Goal: Transaction & Acquisition: Purchase product/service

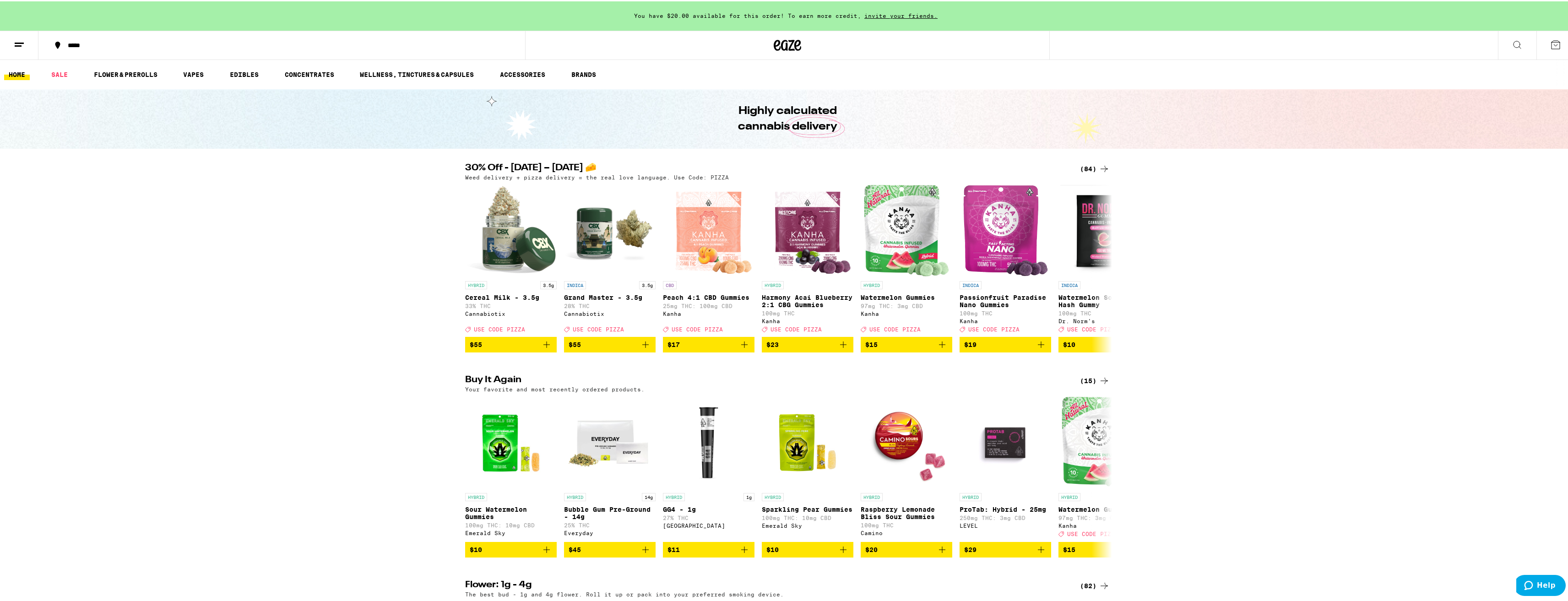
click at [1099, 166] on icon at bounding box center [1104, 168] width 11 height 11
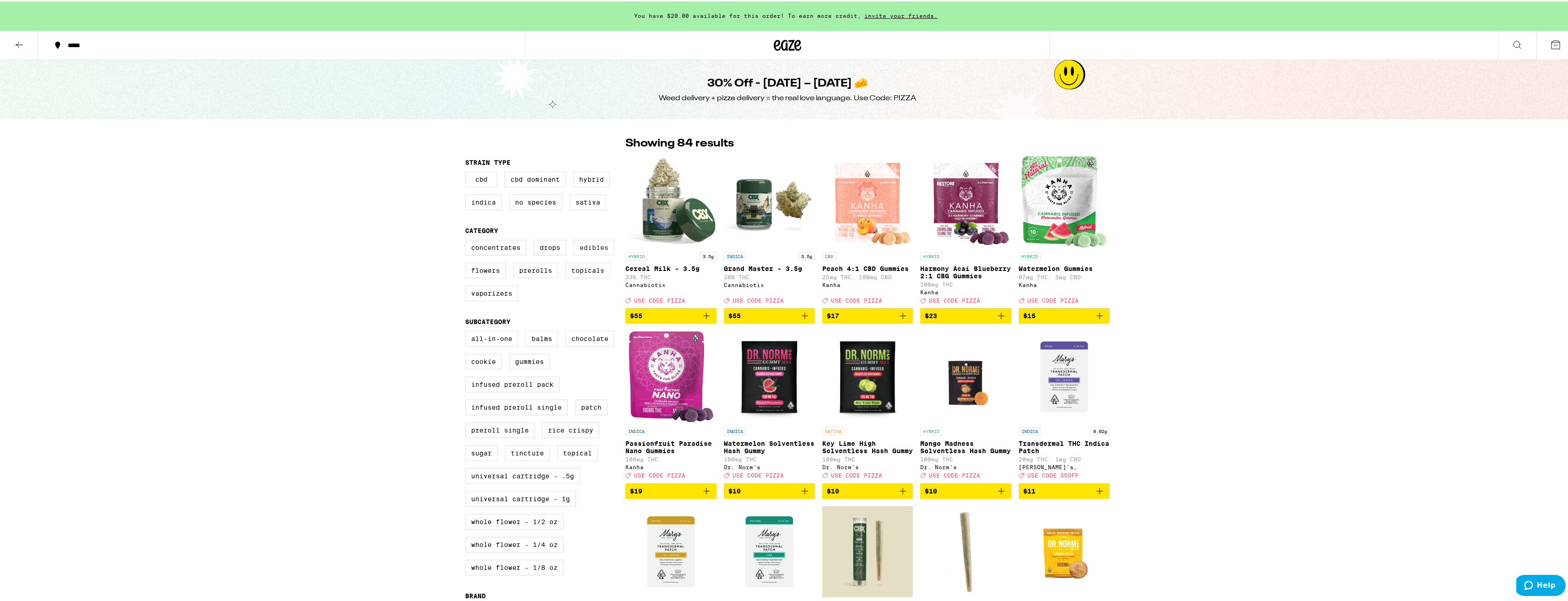
click at [579, 246] on label "Edibles" at bounding box center [594, 246] width 41 height 15
click at [468, 240] on input "Edibles" at bounding box center [467, 240] width 1 height 1
checkbox input "true"
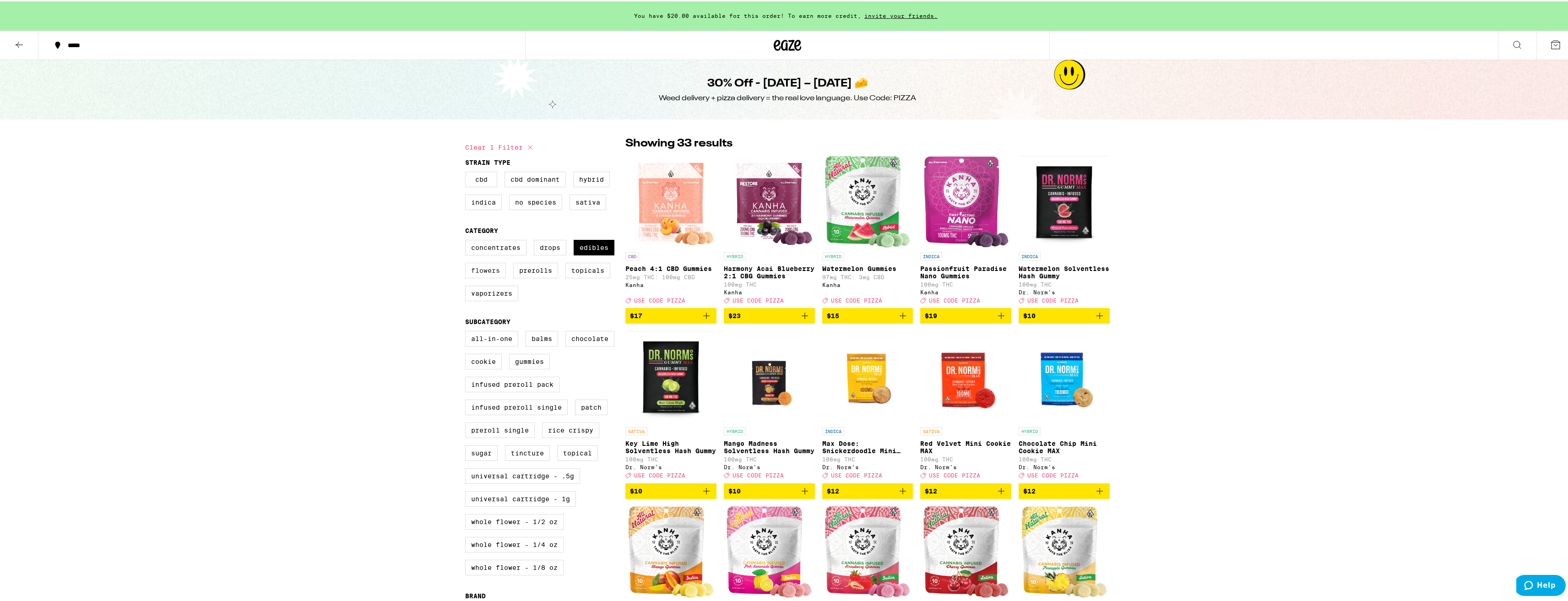
click at [488, 273] on label "Flowers" at bounding box center [485, 269] width 41 height 15
click at [468, 240] on input "Flowers" at bounding box center [467, 240] width 1 height 1
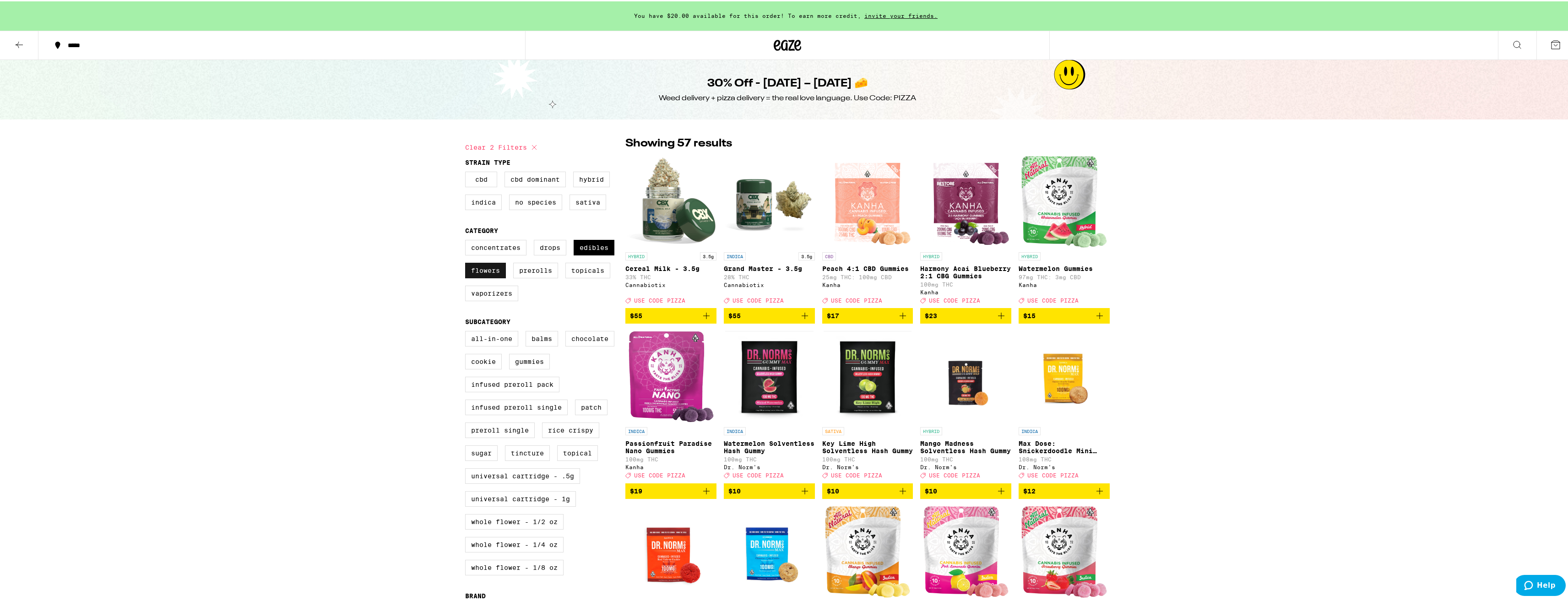
click at [488, 275] on label "Flowers" at bounding box center [485, 269] width 41 height 15
click at [468, 240] on input "Flowers" at bounding box center [467, 240] width 1 height 1
checkbox input "false"
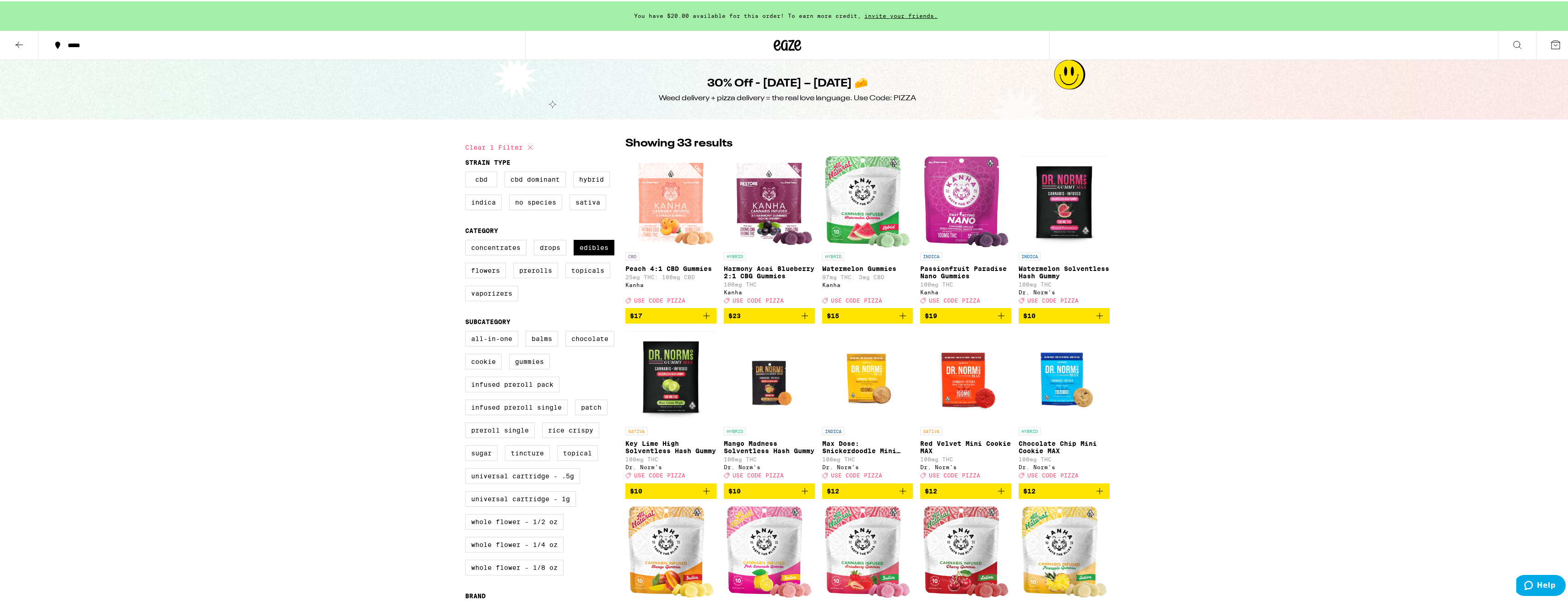
click at [606, 245] on label "Edibles" at bounding box center [594, 246] width 41 height 15
click at [468, 240] on input "Edibles" at bounding box center [467, 240] width 1 height 1
checkbox input "false"
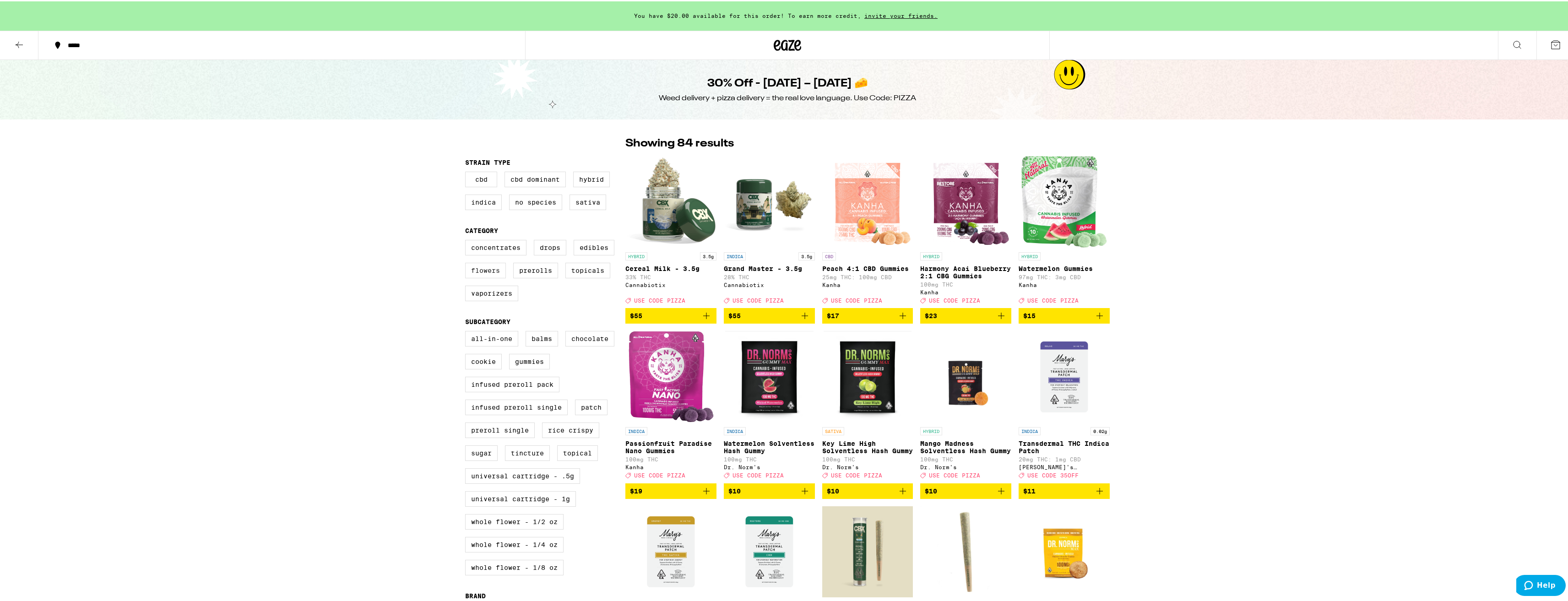
click at [488, 272] on label "Flowers" at bounding box center [485, 269] width 41 height 15
click at [468, 240] on input "Flowers" at bounding box center [467, 240] width 1 height 1
checkbox input "true"
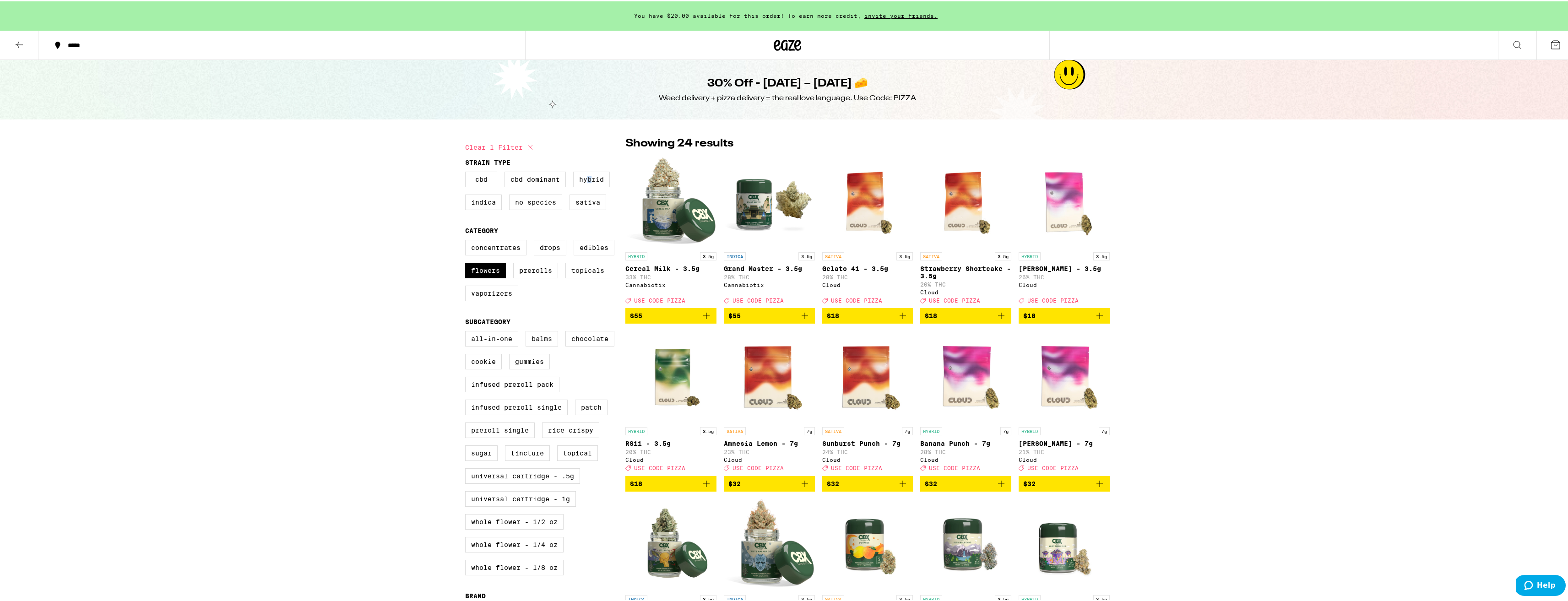
click at [586, 182] on label "Hybrid" at bounding box center [592, 178] width 37 height 15
click at [577, 174] on label "Hybrid" at bounding box center [592, 178] width 37 height 15
click at [468, 172] on input "Hybrid" at bounding box center [467, 172] width 1 height 1
checkbox input "true"
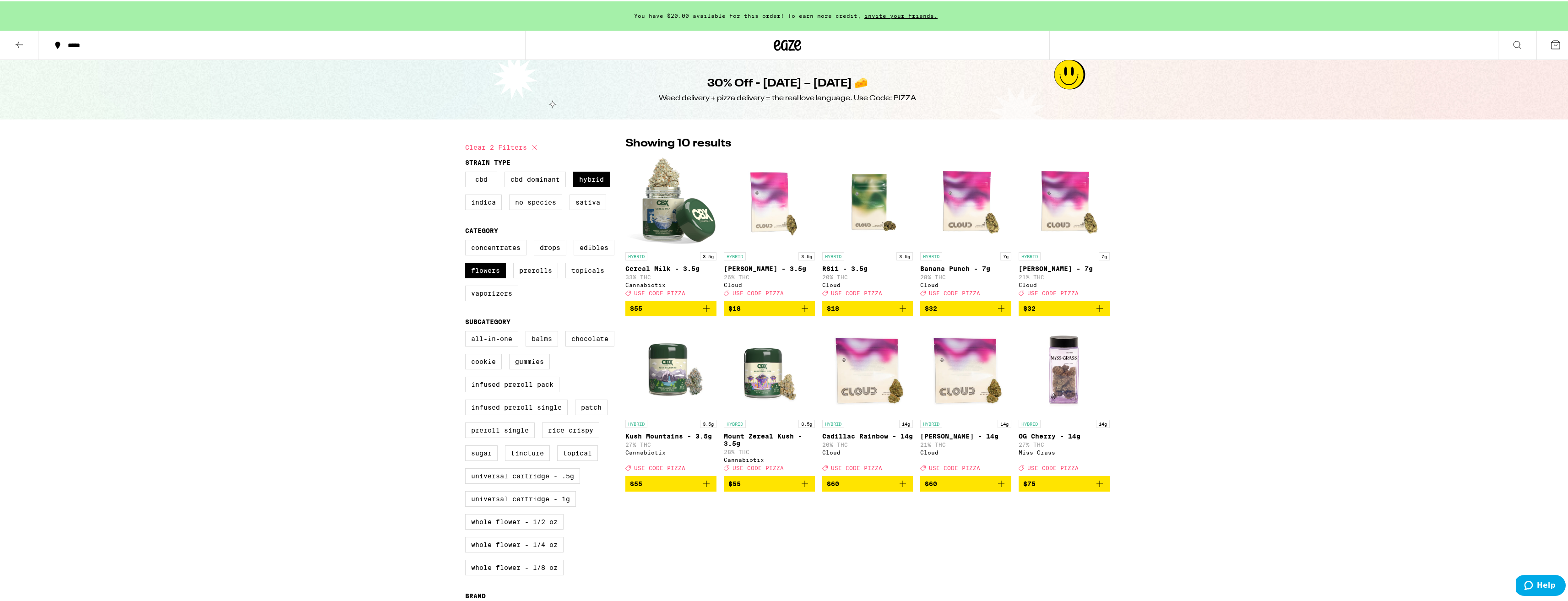
click at [73, 43] on div "*****" at bounding box center [285, 44] width 446 height 6
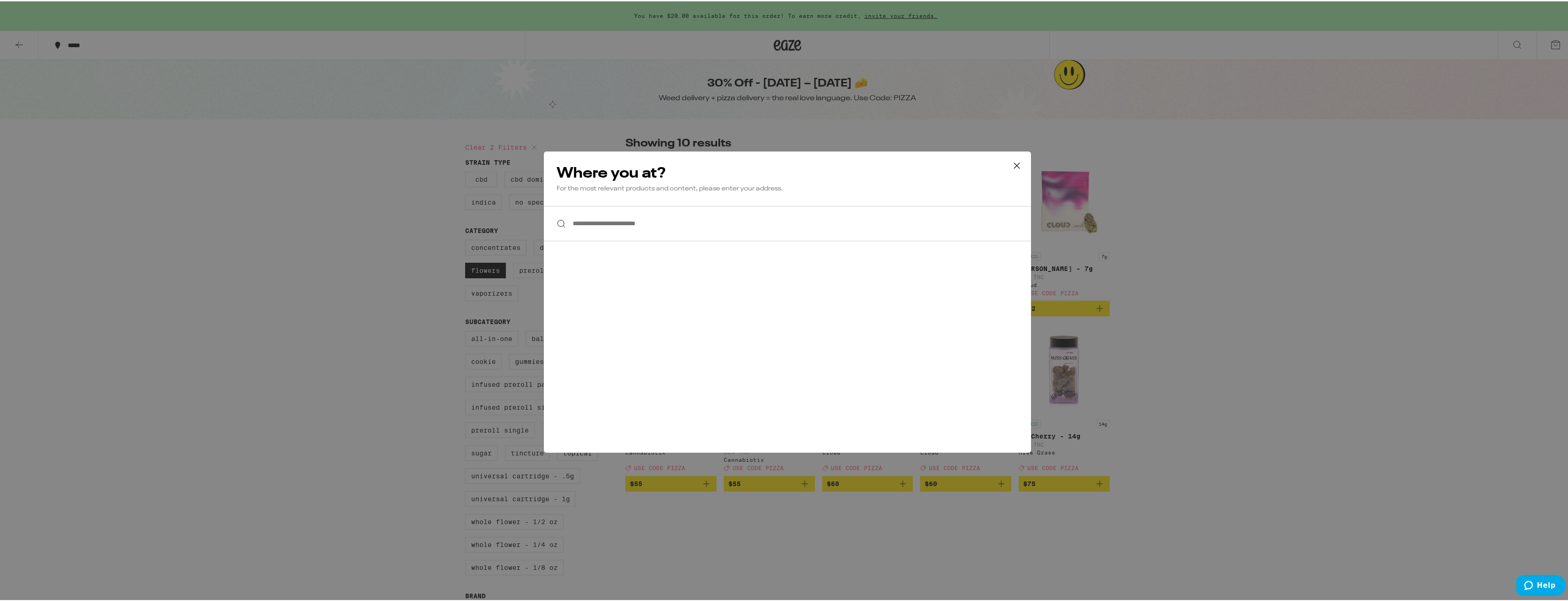
click at [671, 235] on input "**********" at bounding box center [787, 223] width 487 height 35
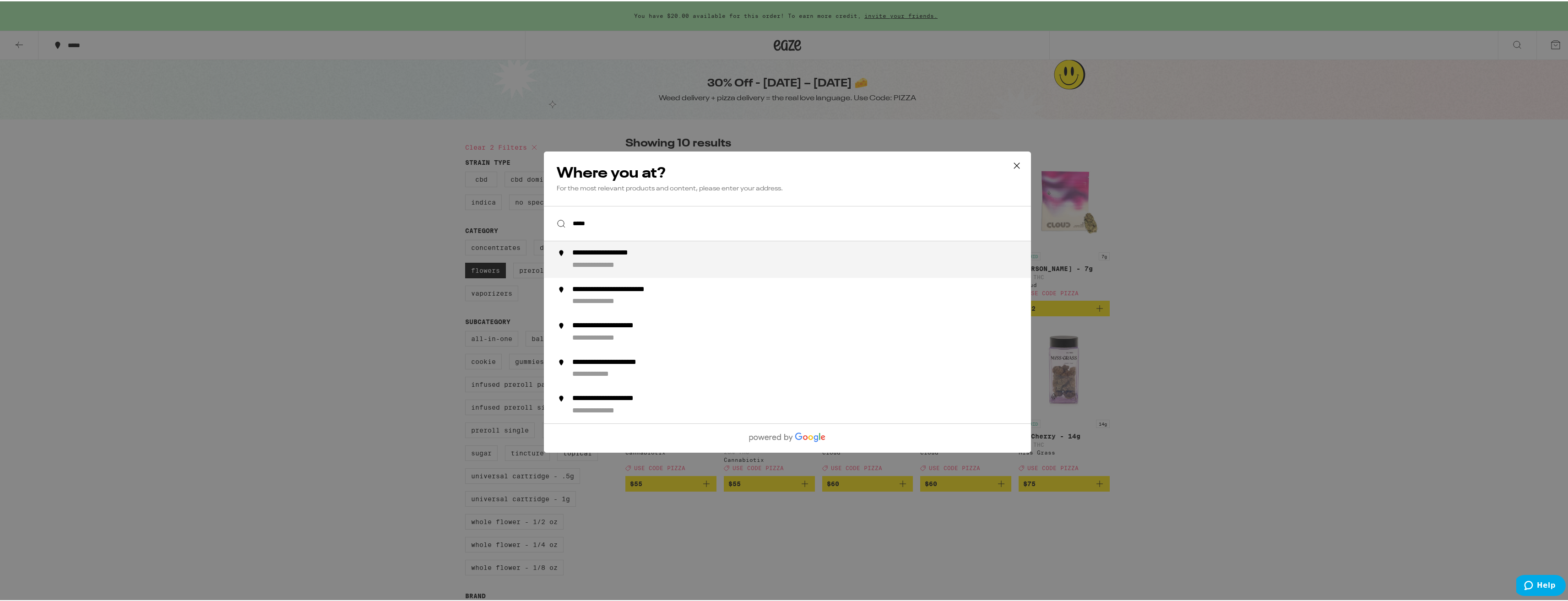
type input "**********"
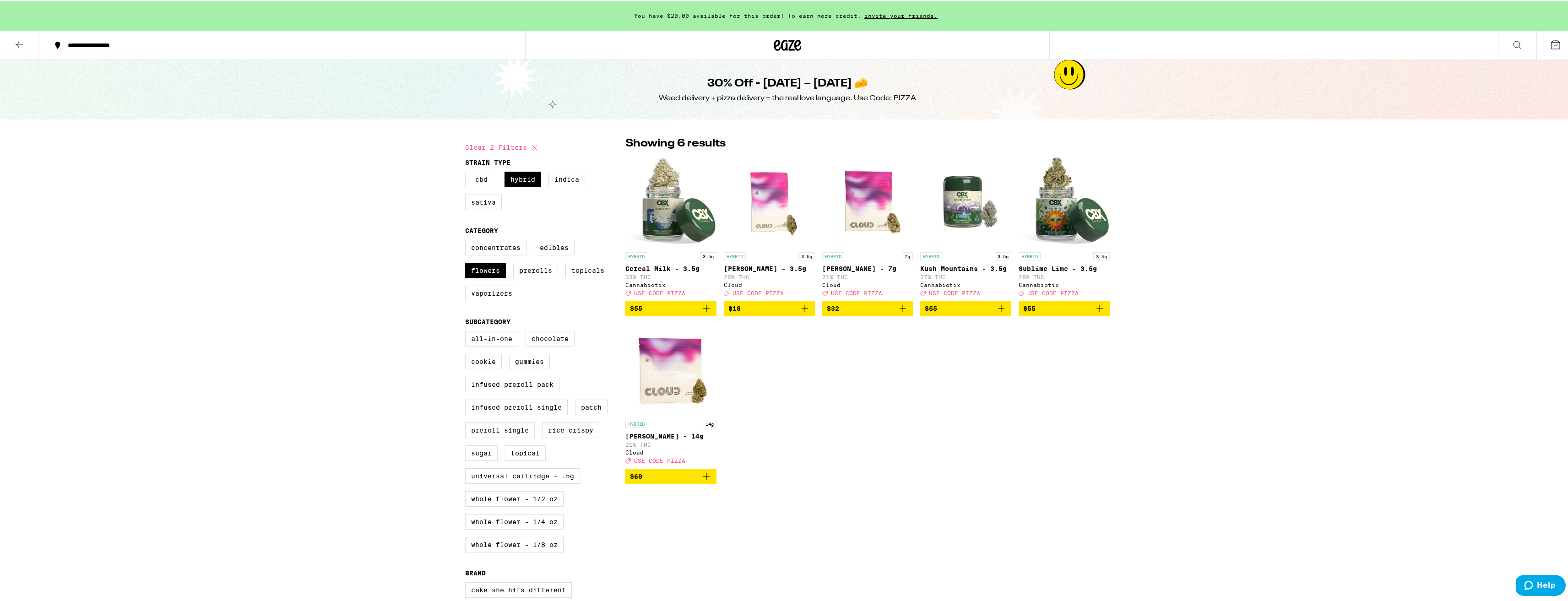
click at [92, 38] on button "**********" at bounding box center [282, 43] width 487 height 28
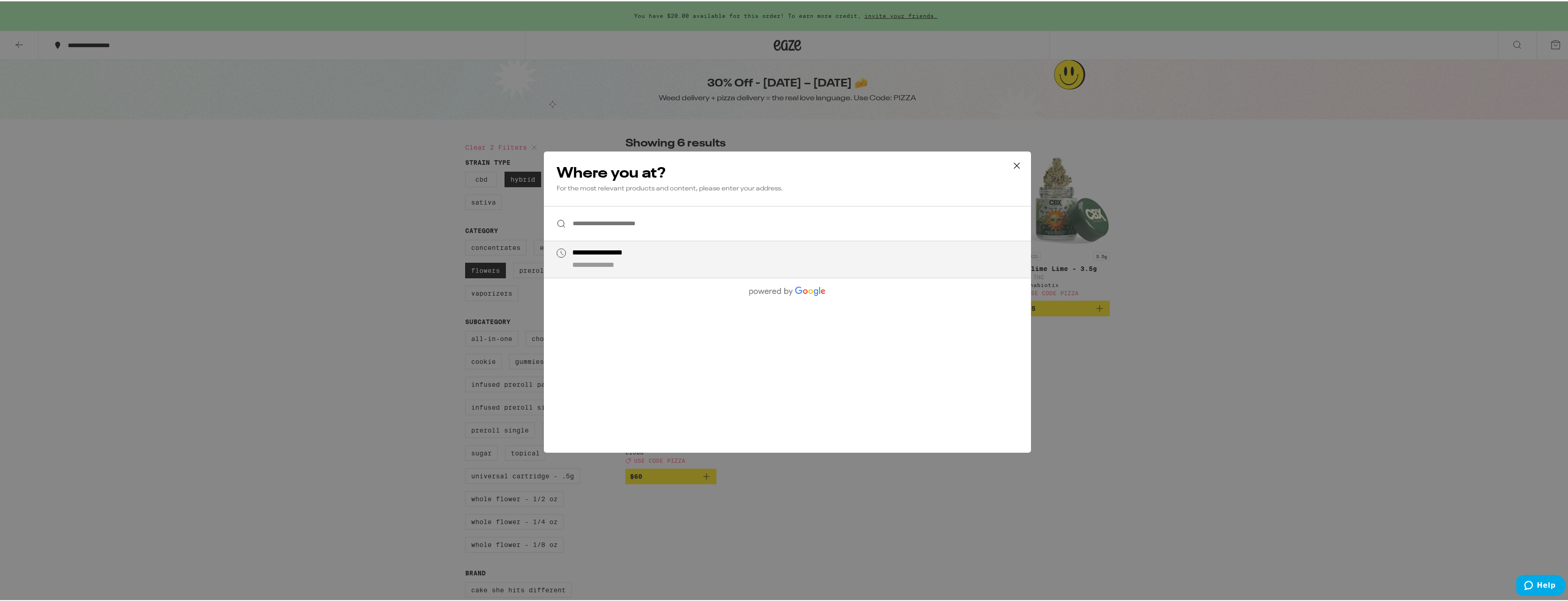
click at [666, 229] on input "**********" at bounding box center [787, 223] width 487 height 35
click at [609, 253] on div "**********" at bounding box center [614, 252] width 85 height 10
type input "**********"
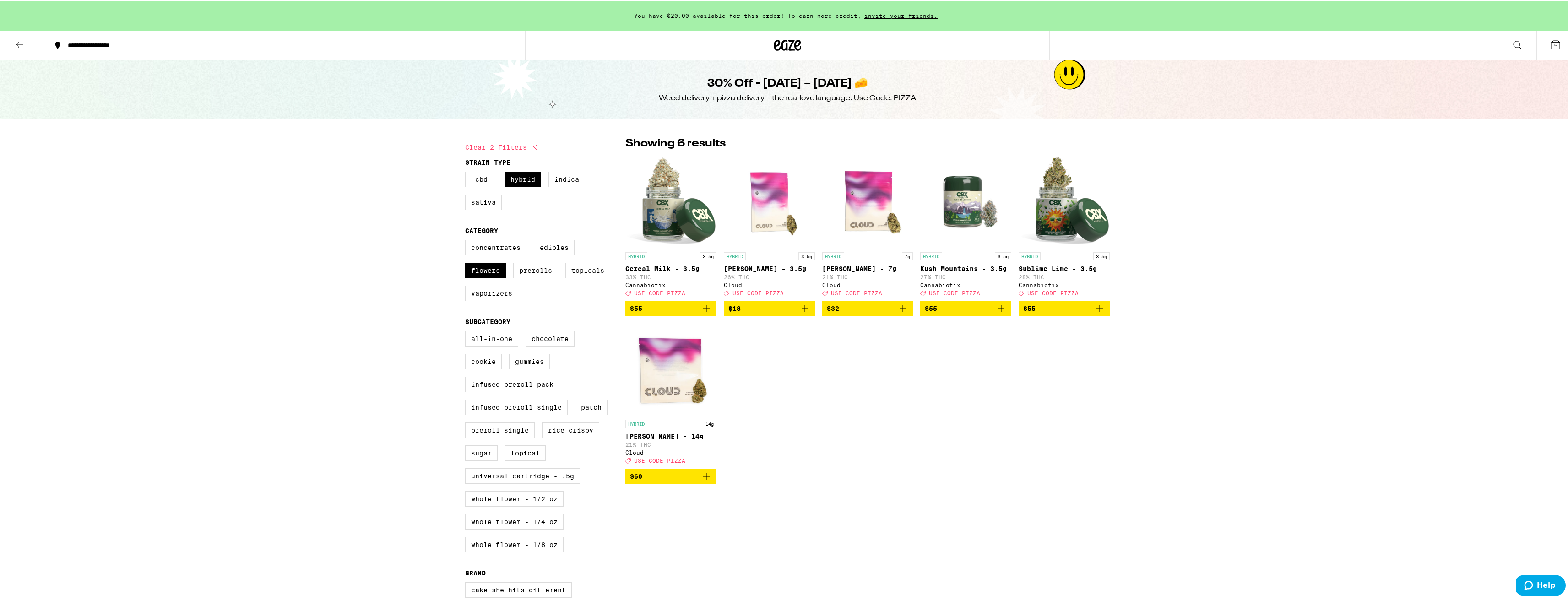
click at [125, 43] on div "**********" at bounding box center [285, 44] width 446 height 6
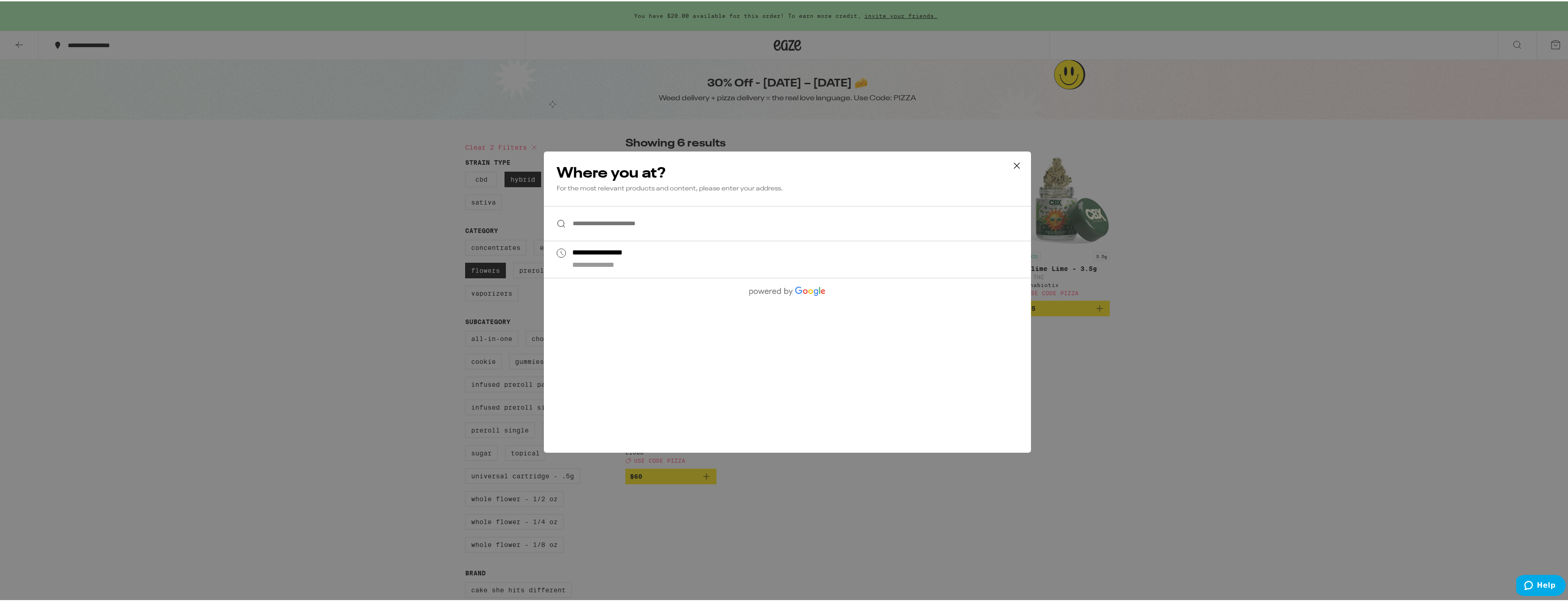
click at [642, 230] on input "**********" at bounding box center [787, 223] width 487 height 35
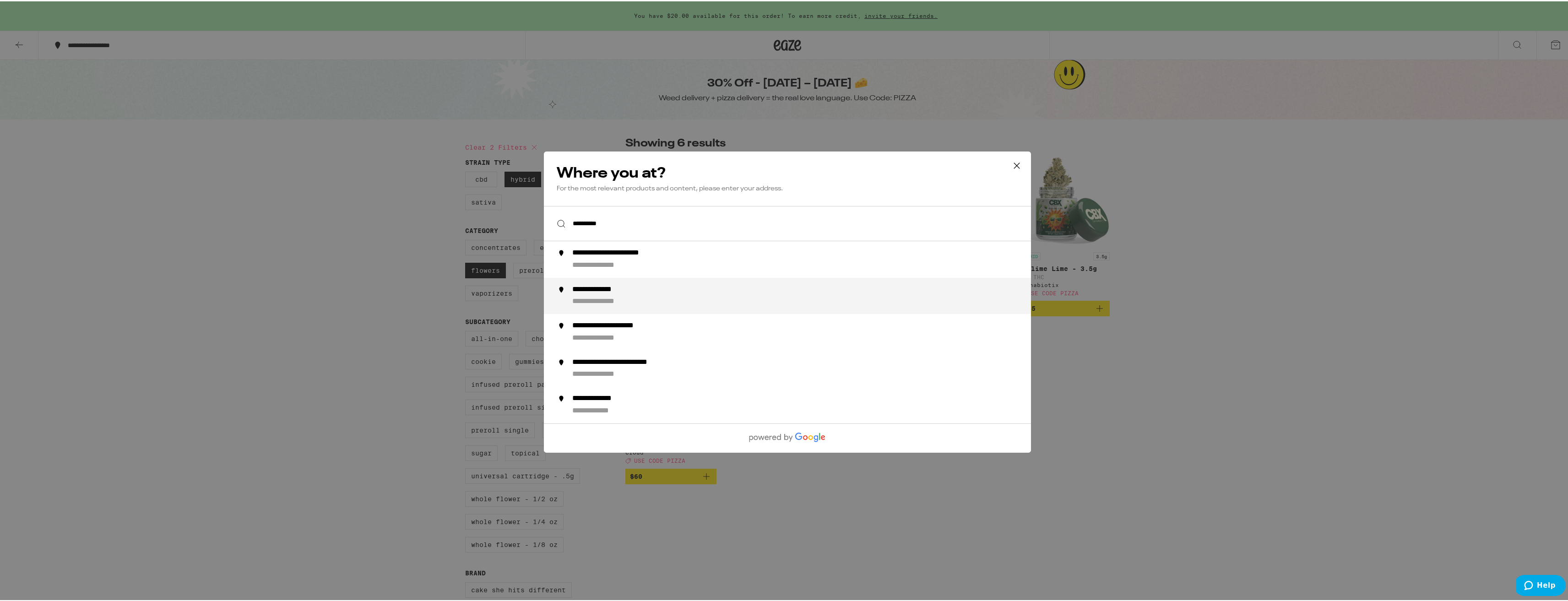
click at [698, 305] on div "**********" at bounding box center [806, 295] width 467 height 22
type input "**********"
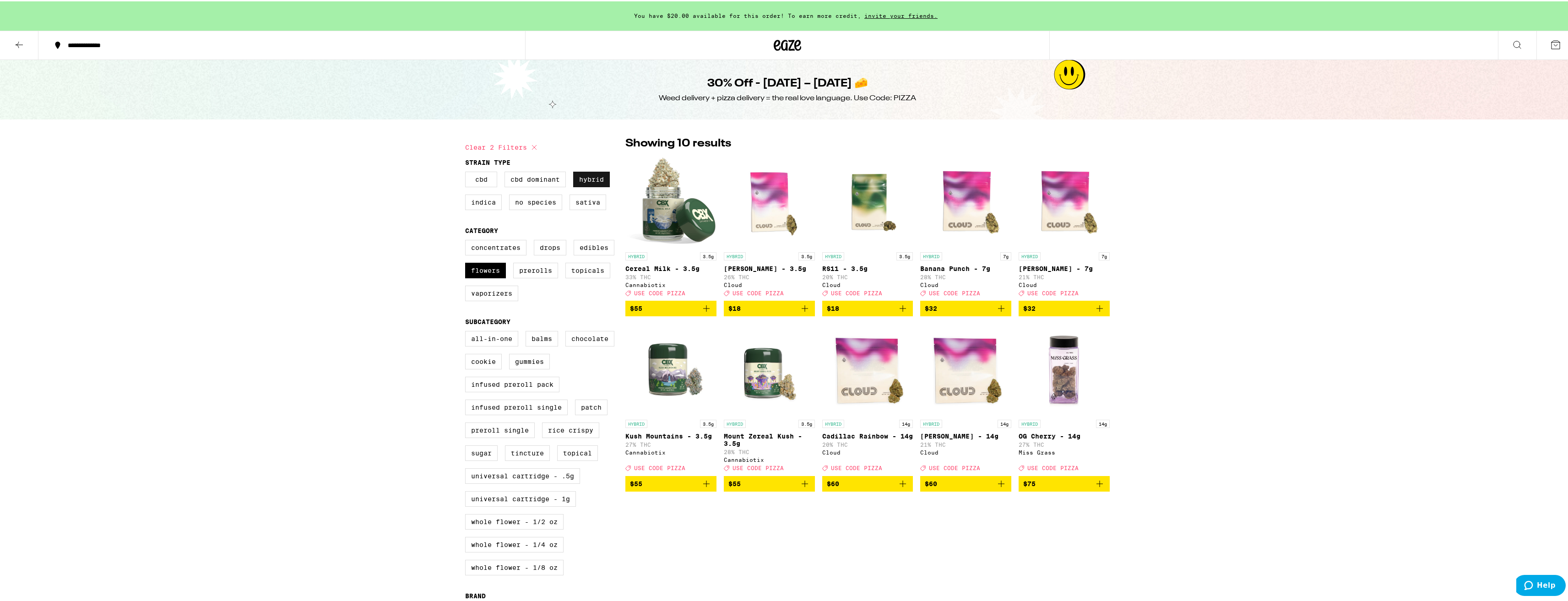
click at [579, 183] on label "Hybrid" at bounding box center [592, 178] width 37 height 15
click at [468, 172] on input "Hybrid" at bounding box center [467, 172] width 1 height 1
checkbox input "false"
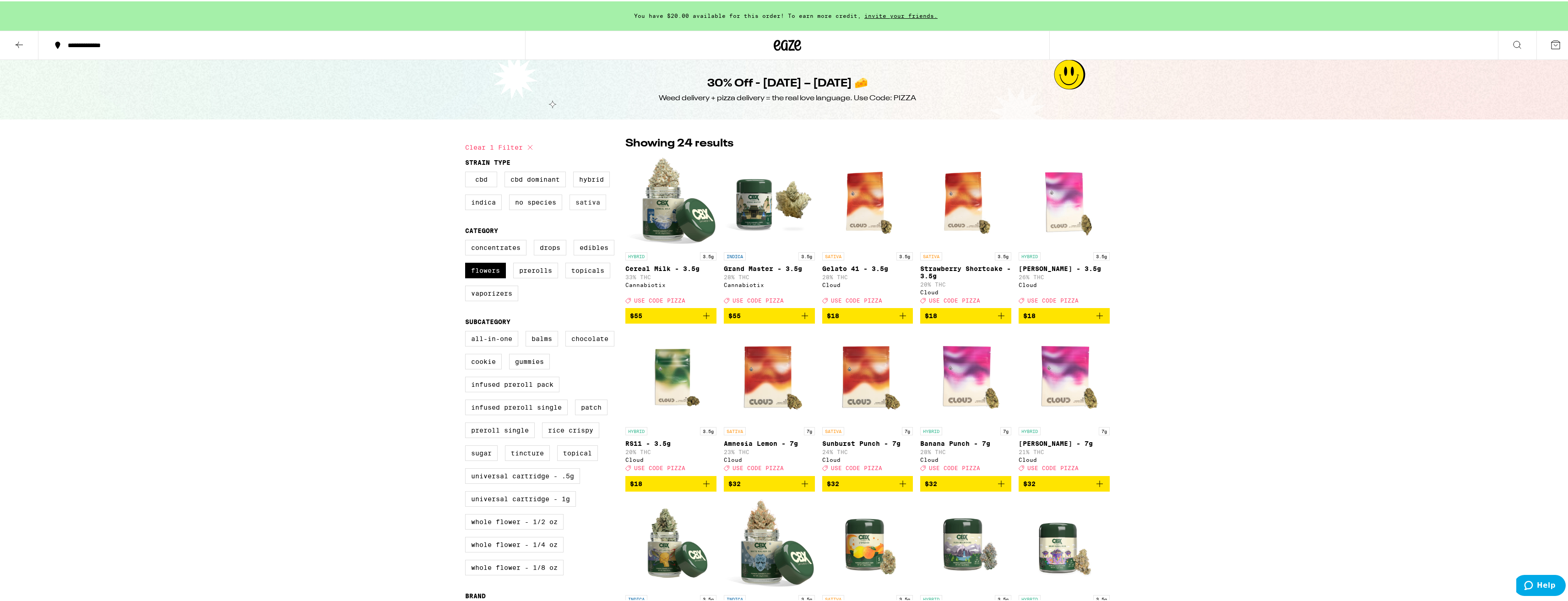
click at [582, 205] on label "Sativa" at bounding box center [588, 201] width 37 height 15
click at [468, 172] on input "Sativa" at bounding box center [467, 172] width 1 height 1
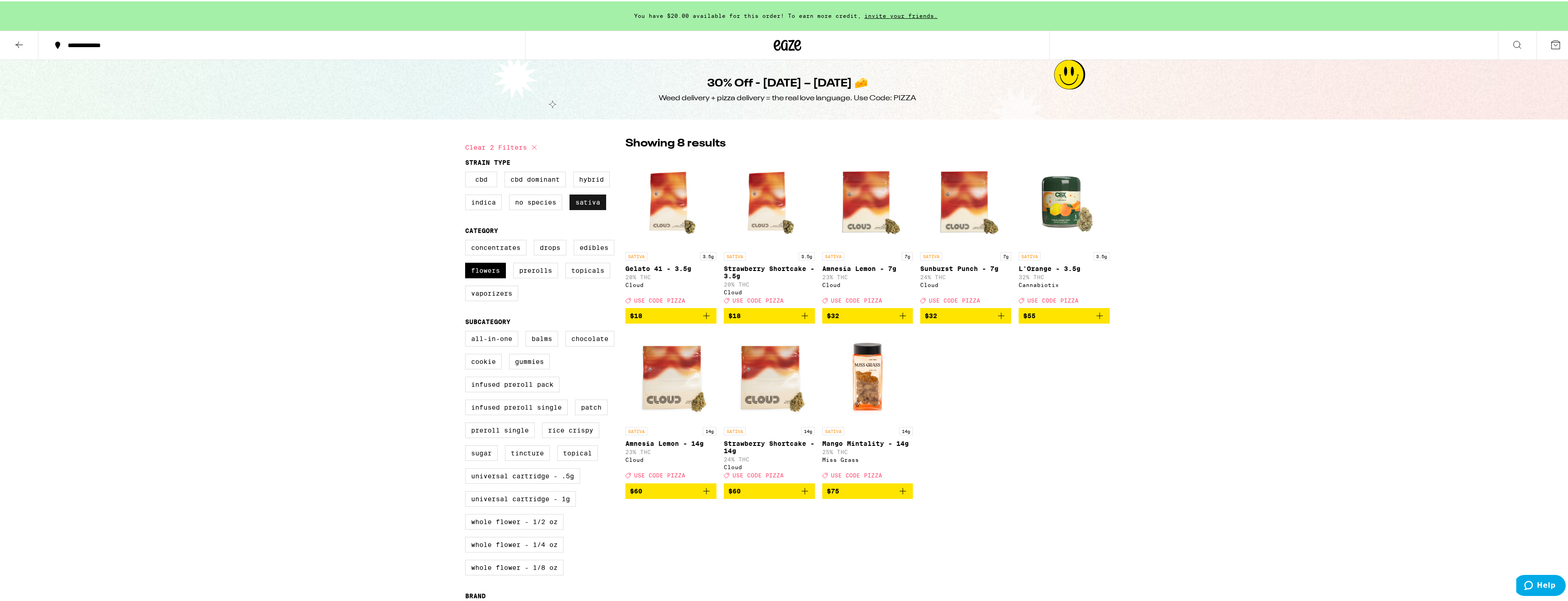
click at [575, 204] on label "Sativa" at bounding box center [588, 201] width 37 height 15
click at [468, 172] on input "Sativa" at bounding box center [467, 172] width 1 height 1
checkbox input "false"
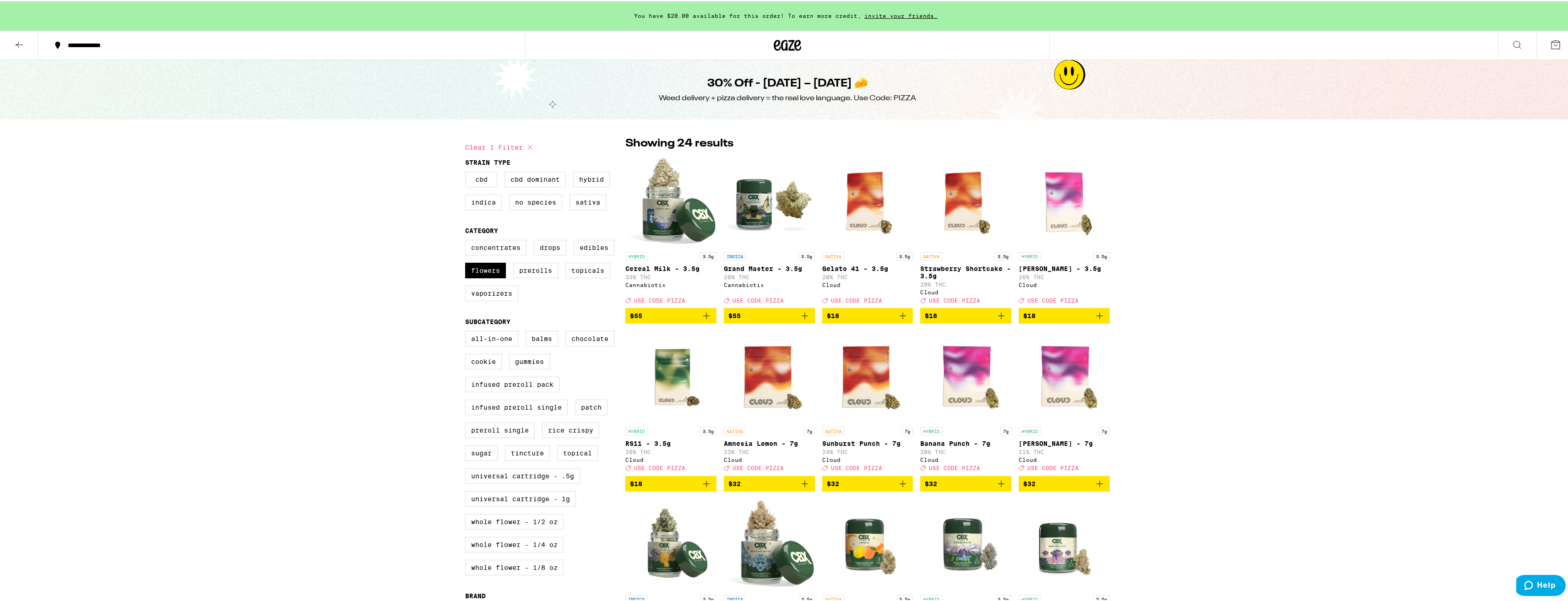
click at [475, 169] on fieldset "Strain Type CBD CBD Dominant Hybrid Indica No Species Sativa" at bounding box center [545, 187] width 160 height 59
click at [486, 201] on label "Indica" at bounding box center [484, 201] width 37 height 15
click at [468, 172] on input "Indica" at bounding box center [467, 172] width 1 height 1
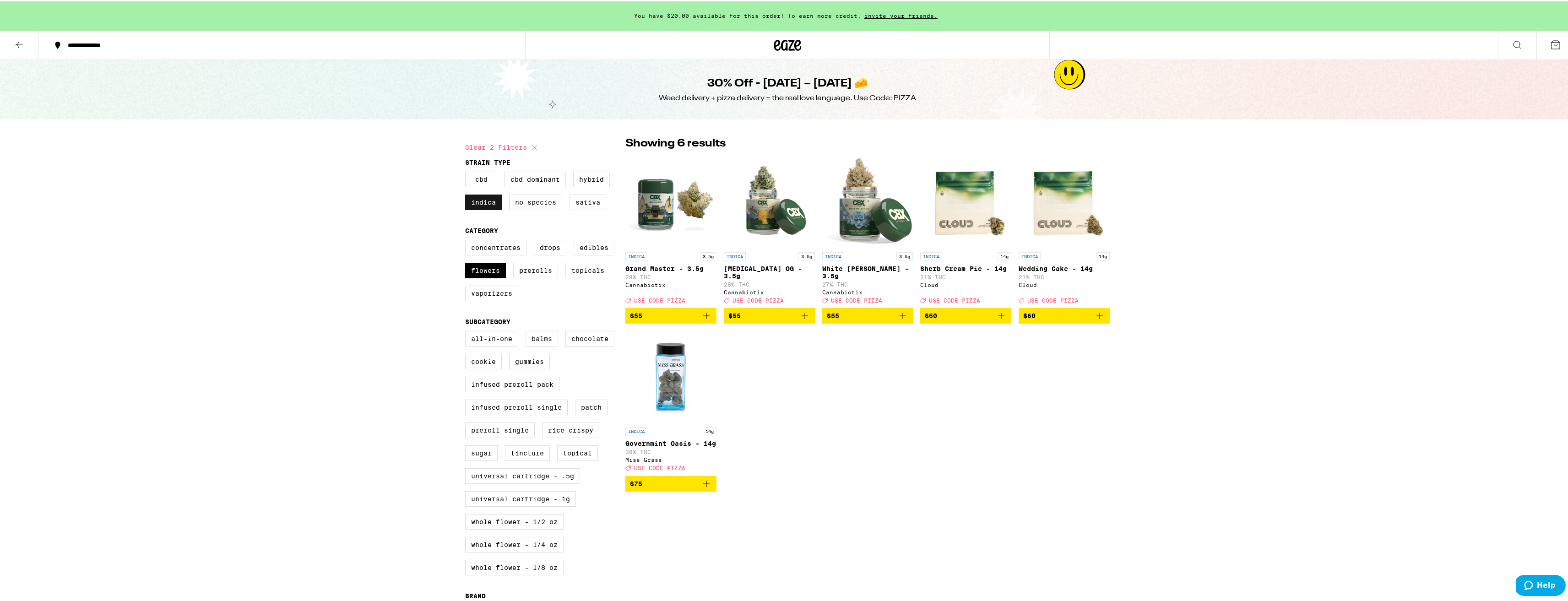
click at [486, 202] on label "Indica" at bounding box center [484, 201] width 37 height 15
click at [468, 172] on input "Indica" at bounding box center [467, 172] width 1 height 1
checkbox input "false"
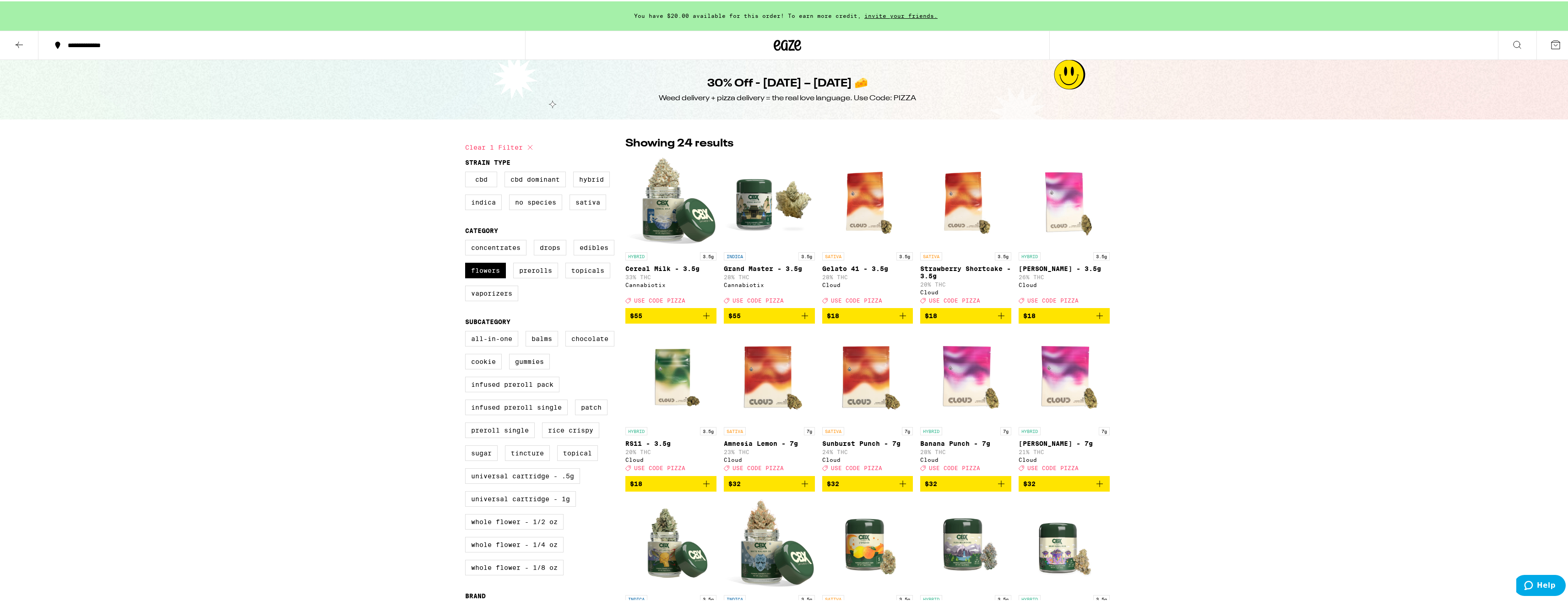
click at [504, 268] on div "Concentrates Drops Edibles Flowers Prerolls Topicals Vaporizers" at bounding box center [545, 273] width 160 height 68
click at [598, 249] on label "Edibles" at bounding box center [594, 246] width 41 height 15
click at [468, 240] on input "Edibles" at bounding box center [467, 240] width 1 height 1
checkbox input "true"
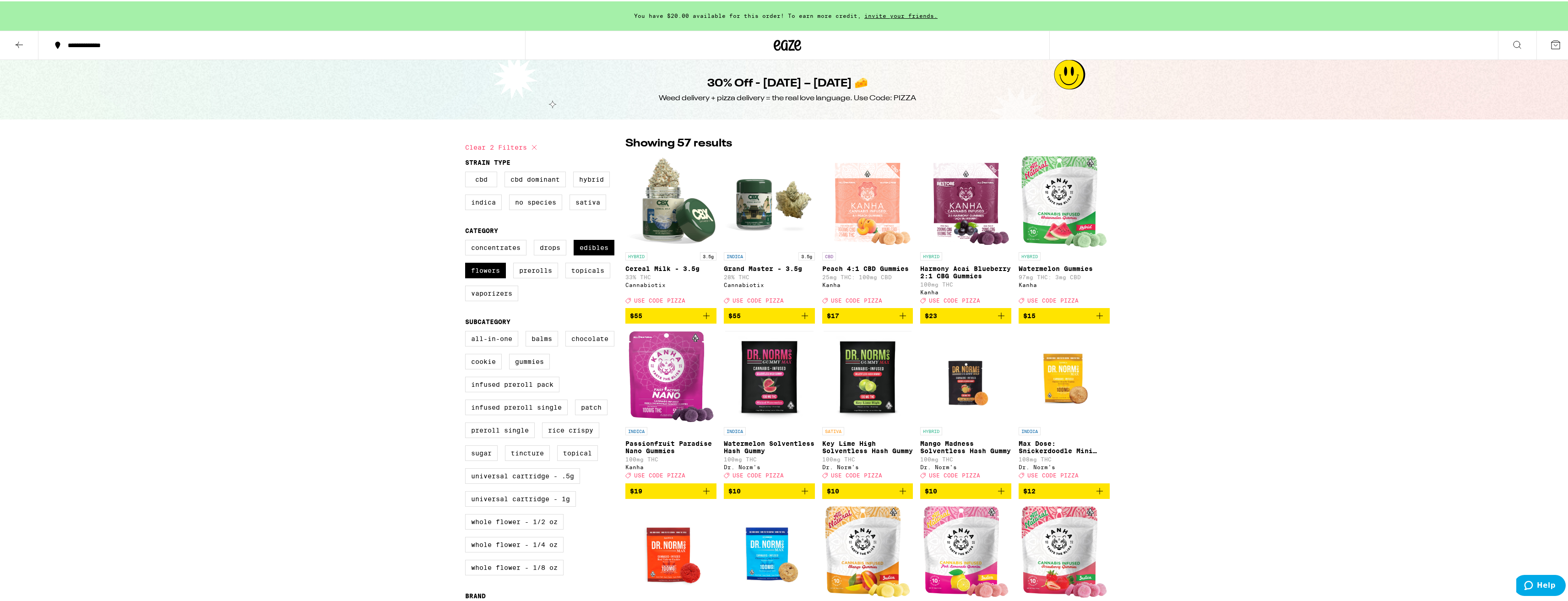
click at [594, 176] on label "Hybrid" at bounding box center [592, 178] width 37 height 15
click at [468, 172] on input "Hybrid" at bounding box center [467, 172] width 1 height 1
checkbox input "true"
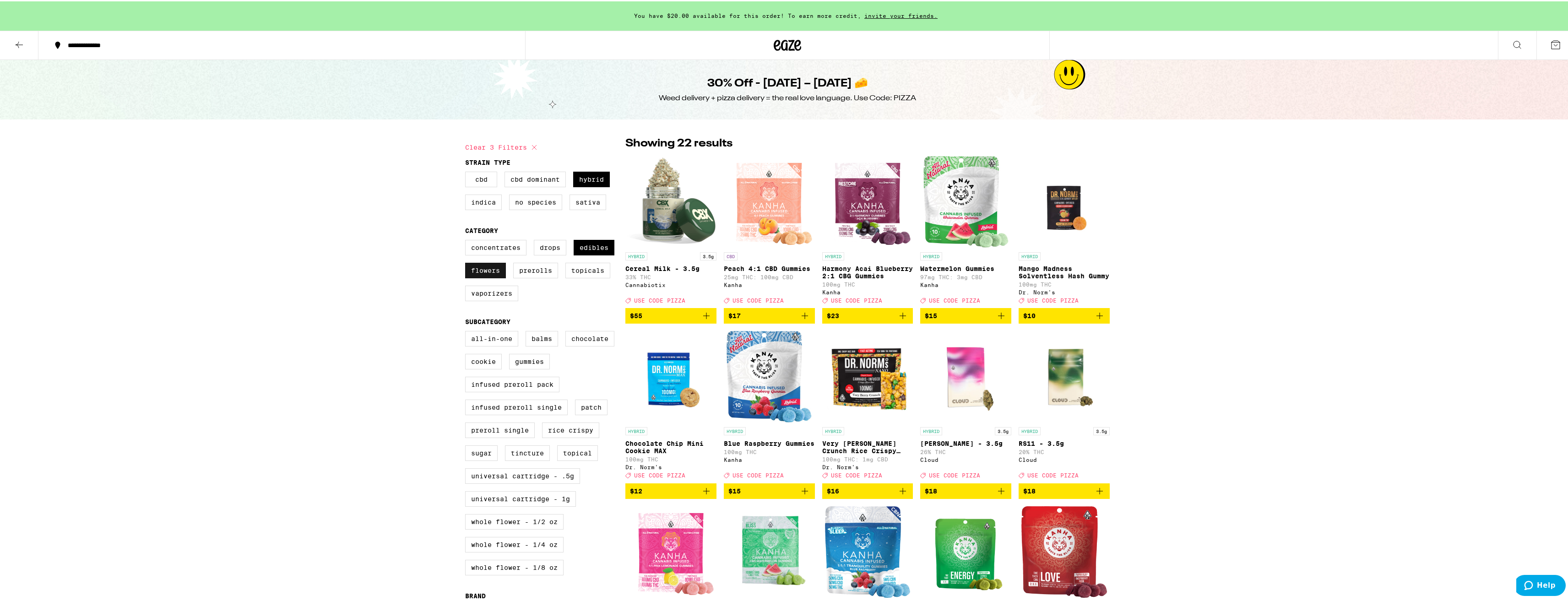
click at [497, 268] on label "Flowers" at bounding box center [485, 269] width 41 height 15
click at [468, 240] on input "Flowers" at bounding box center [467, 240] width 1 height 1
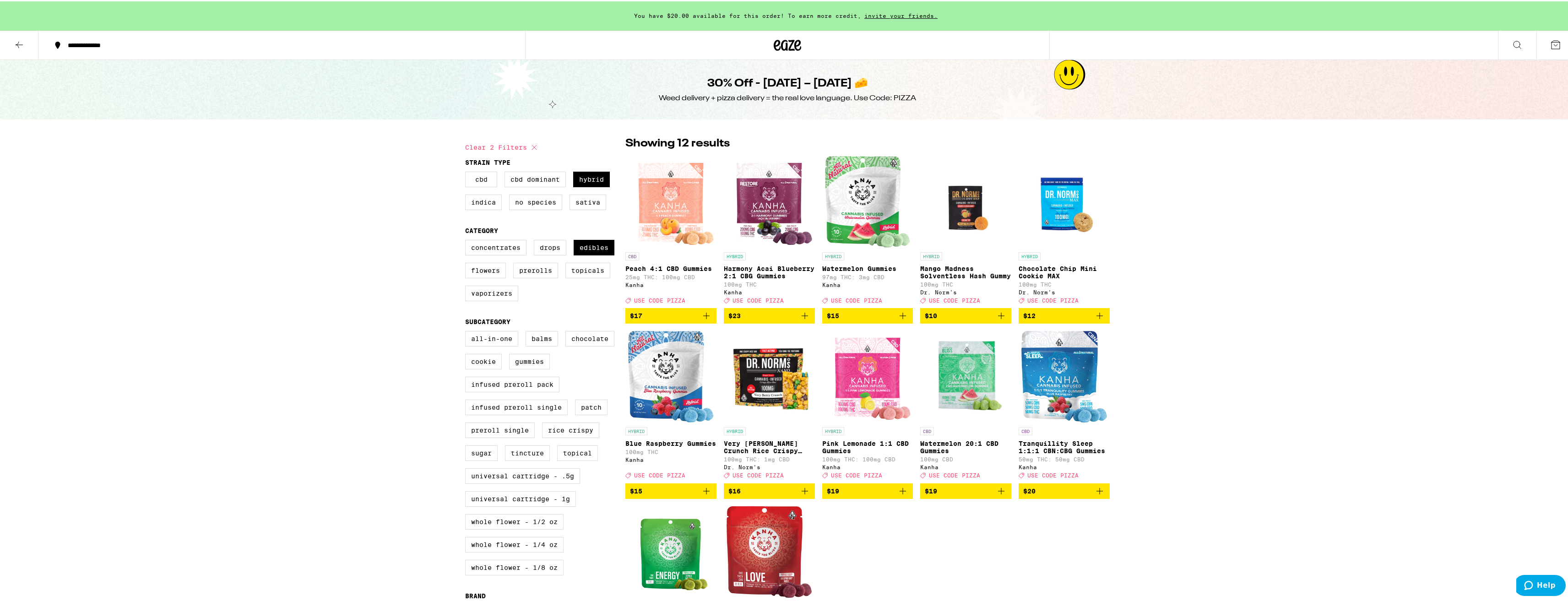
click at [704, 495] on icon "Add to bag" at bounding box center [706, 490] width 11 height 11
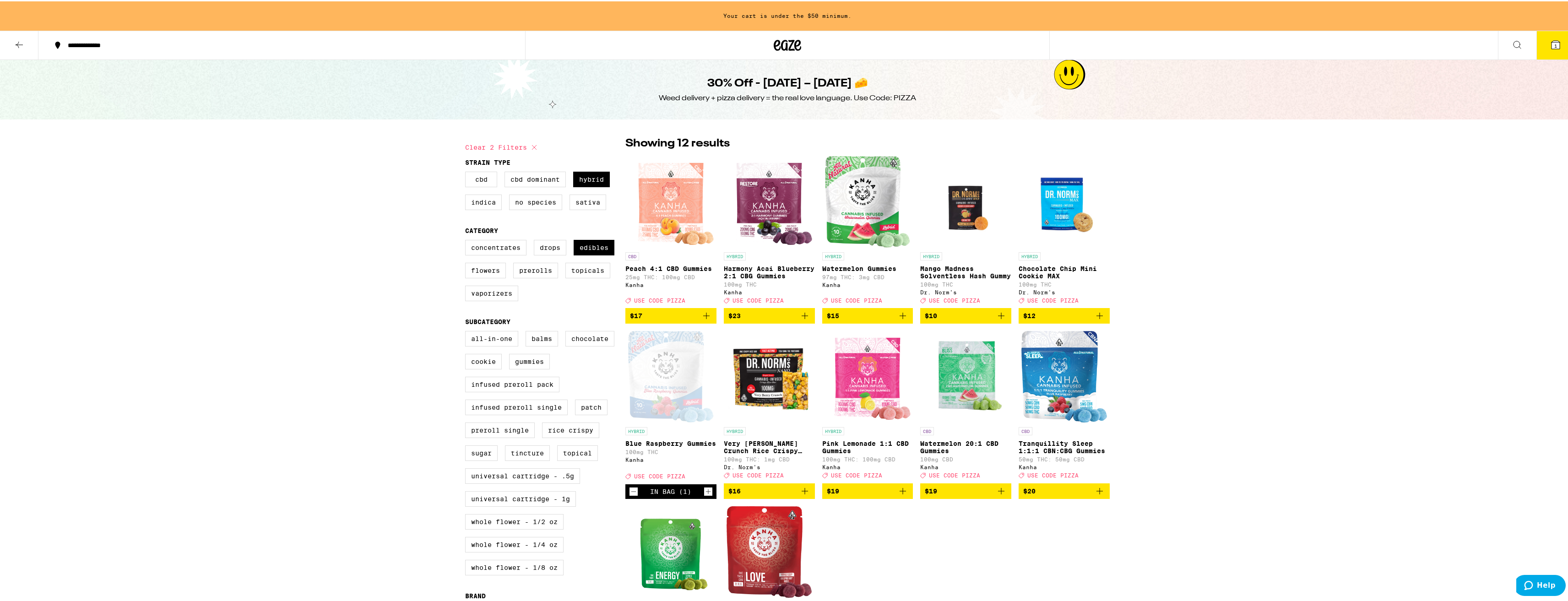
click at [704, 496] on icon "Increment" at bounding box center [708, 490] width 8 height 11
click at [1541, 46] on button "2" at bounding box center [1555, 44] width 39 height 28
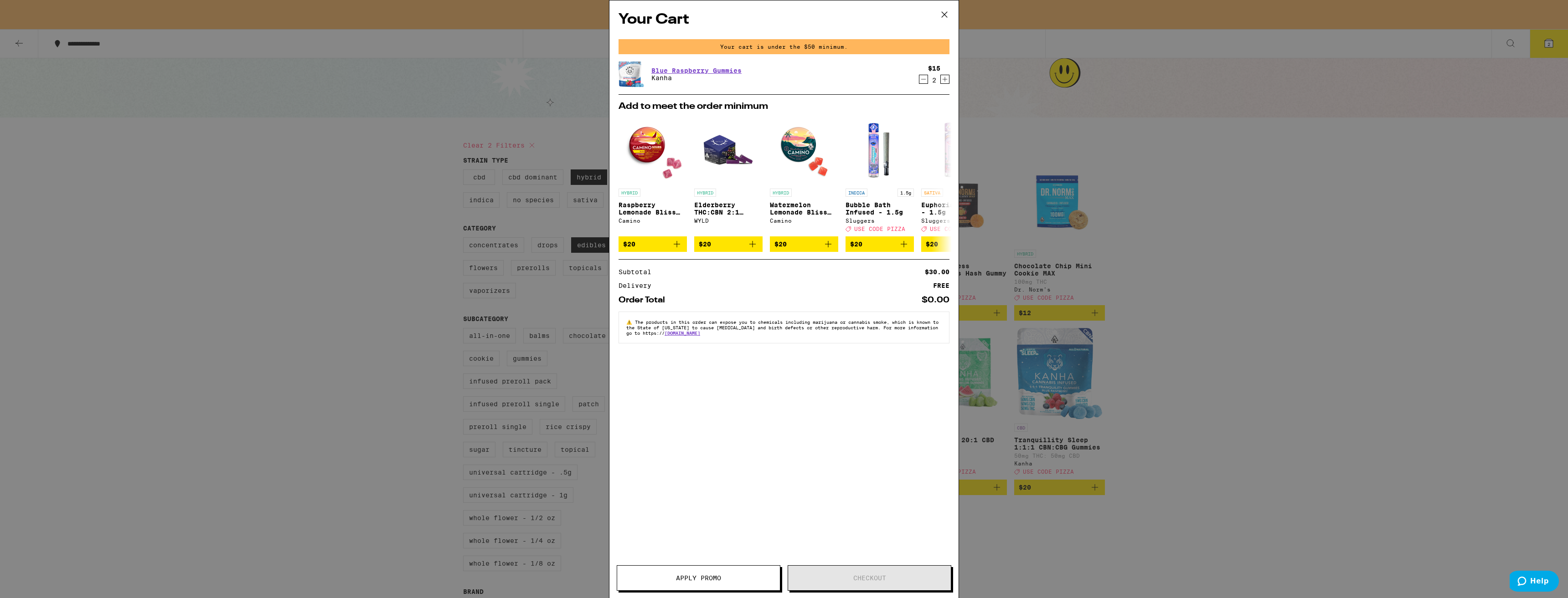
click at [942, 12] on icon at bounding box center [944, 14] width 5 height 5
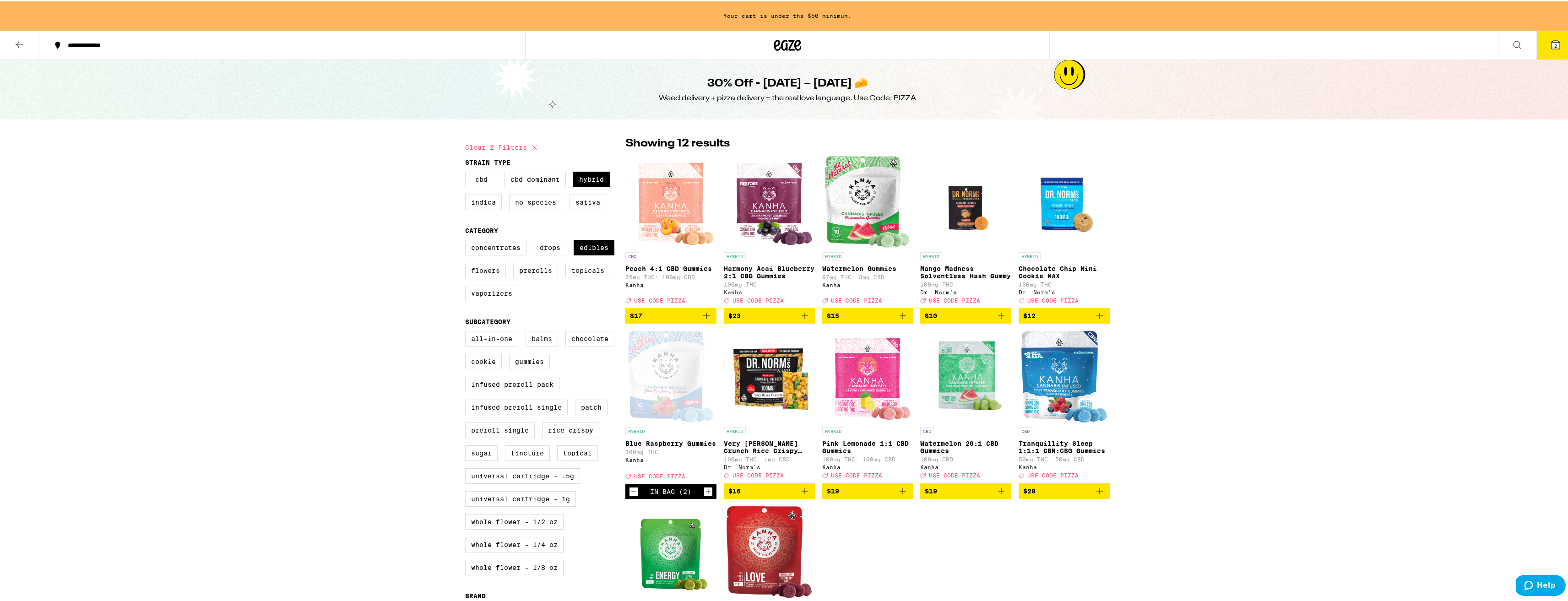
click at [490, 274] on label "Flowers" at bounding box center [485, 269] width 41 height 15
click at [468, 240] on input "Flowers" at bounding box center [467, 240] width 1 height 1
checkbox input "true"
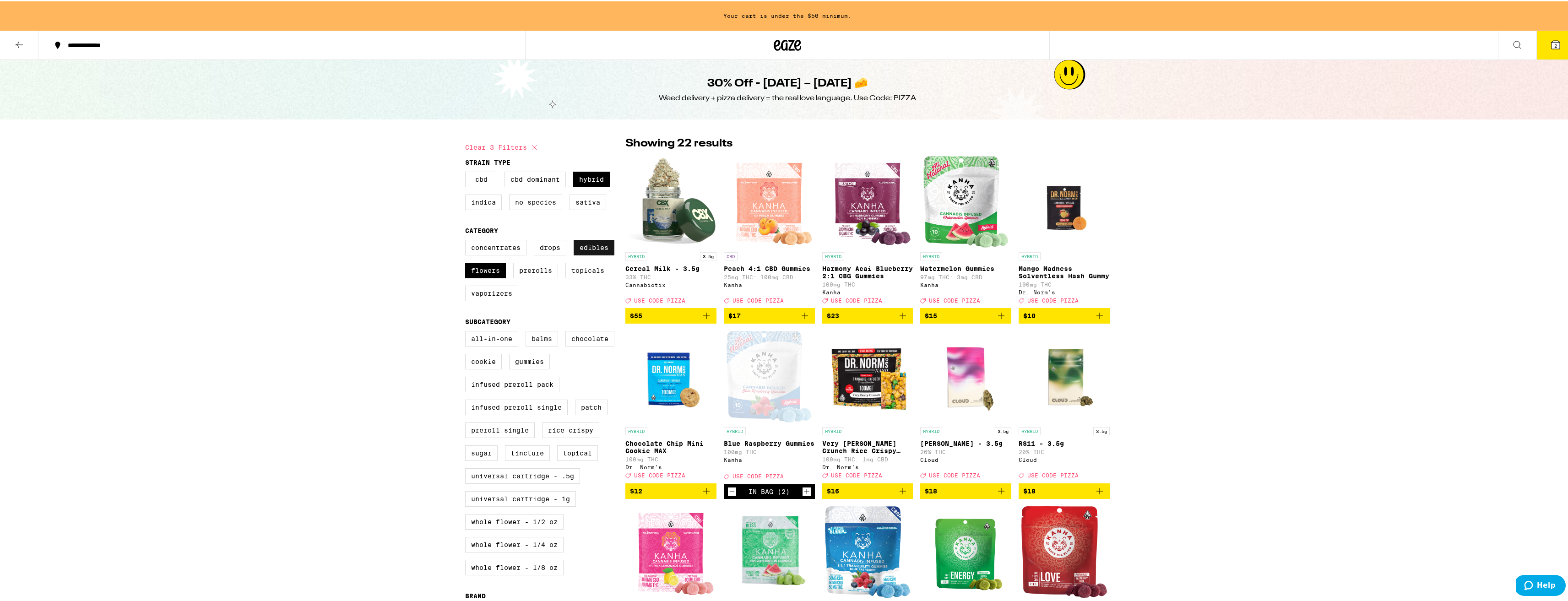
click at [583, 245] on label "Edibles" at bounding box center [594, 246] width 41 height 15
click at [468, 240] on input "Edibles" at bounding box center [467, 240] width 1 height 1
checkbox input "false"
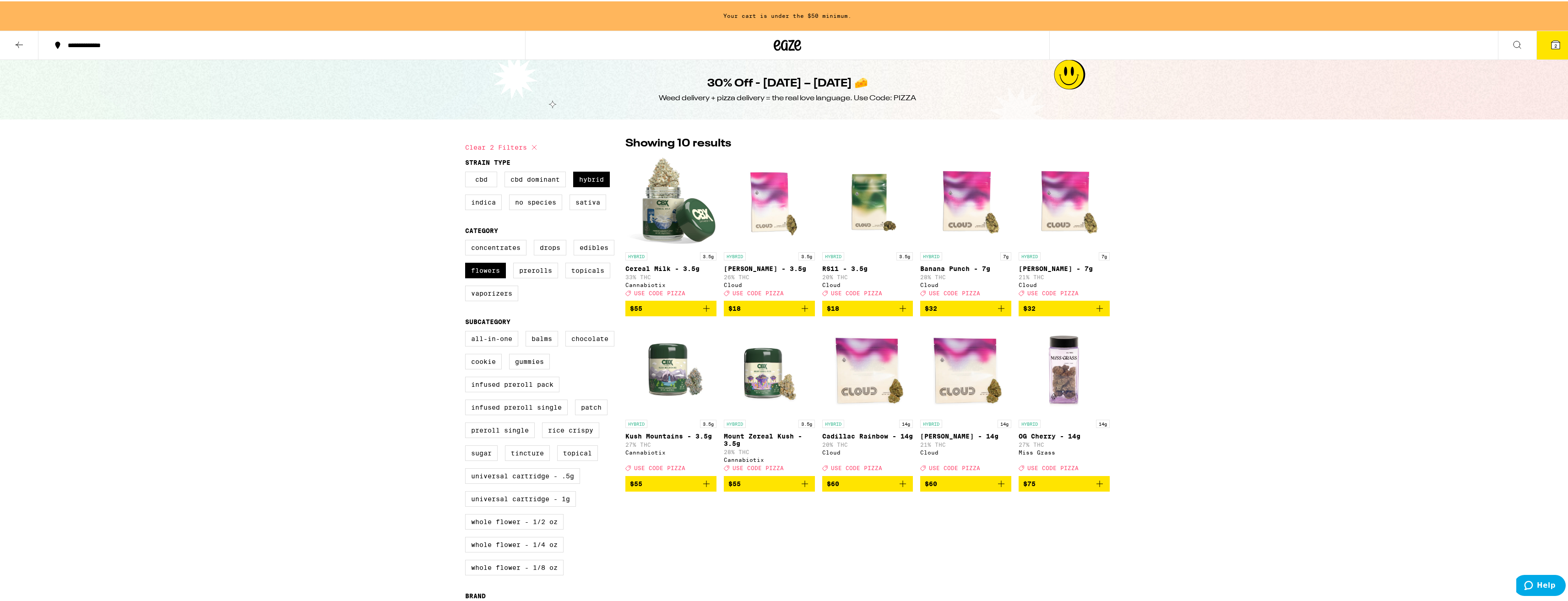
click at [998, 488] on icon "Add to bag" at bounding box center [1001, 482] width 11 height 11
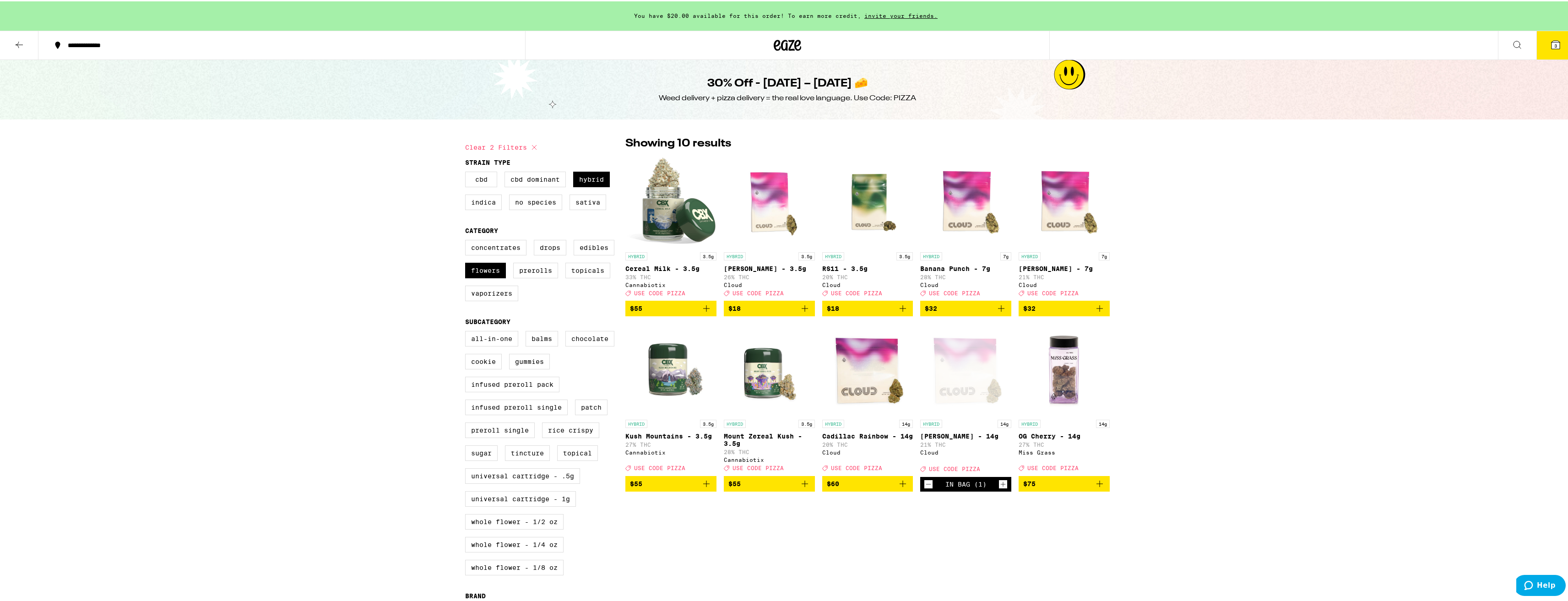
click at [1552, 46] on icon at bounding box center [1555, 43] width 8 height 8
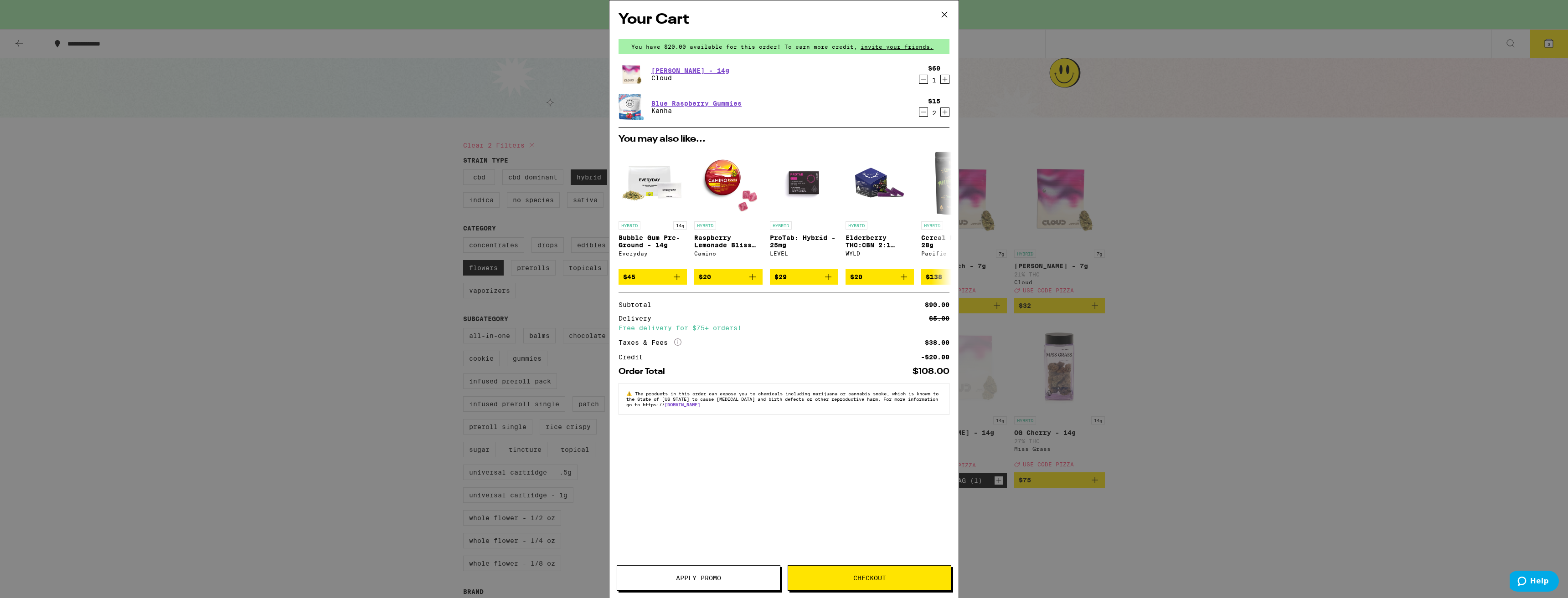
click at [725, 570] on button "Apply Promo" at bounding box center [698, 578] width 164 height 26
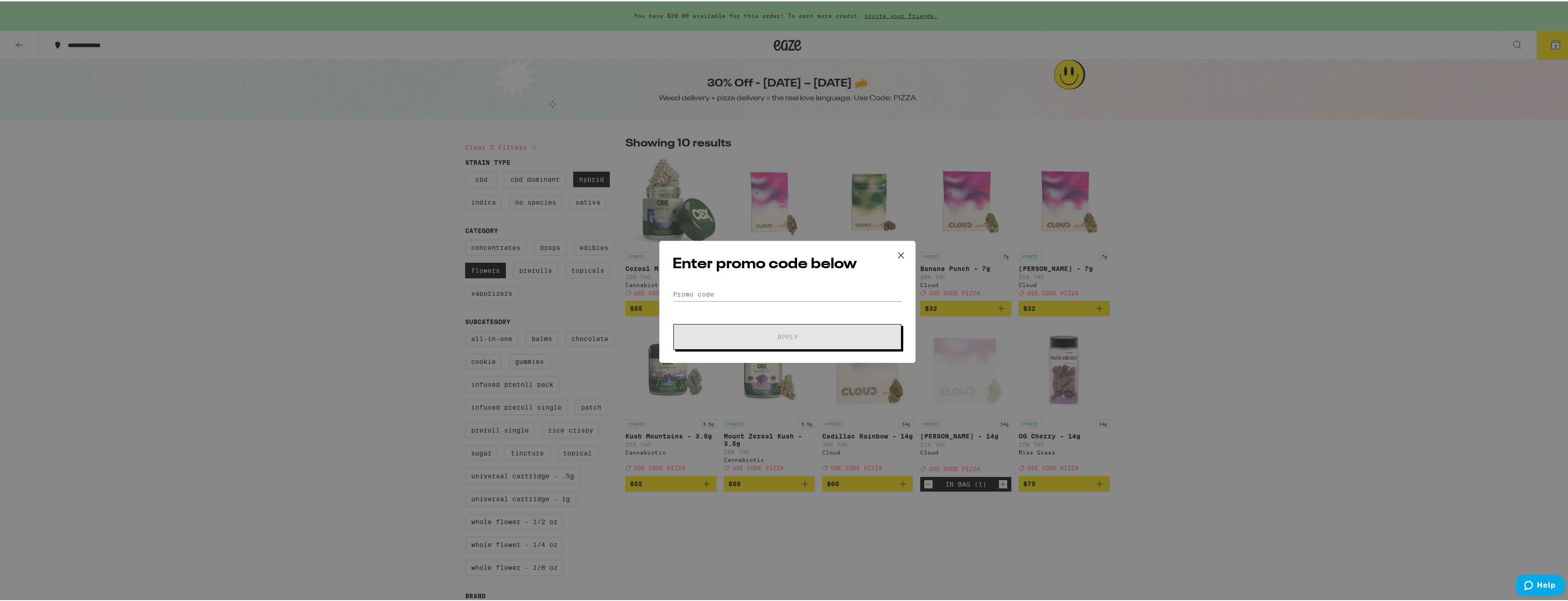
click at [779, 301] on form "Promo Code Apply" at bounding box center [787, 317] width 230 height 62
click at [783, 293] on input "Promo Code" at bounding box center [787, 293] width 230 height 13
type input "PIZZA"
click at [771, 340] on button "Apply" at bounding box center [787, 336] width 228 height 26
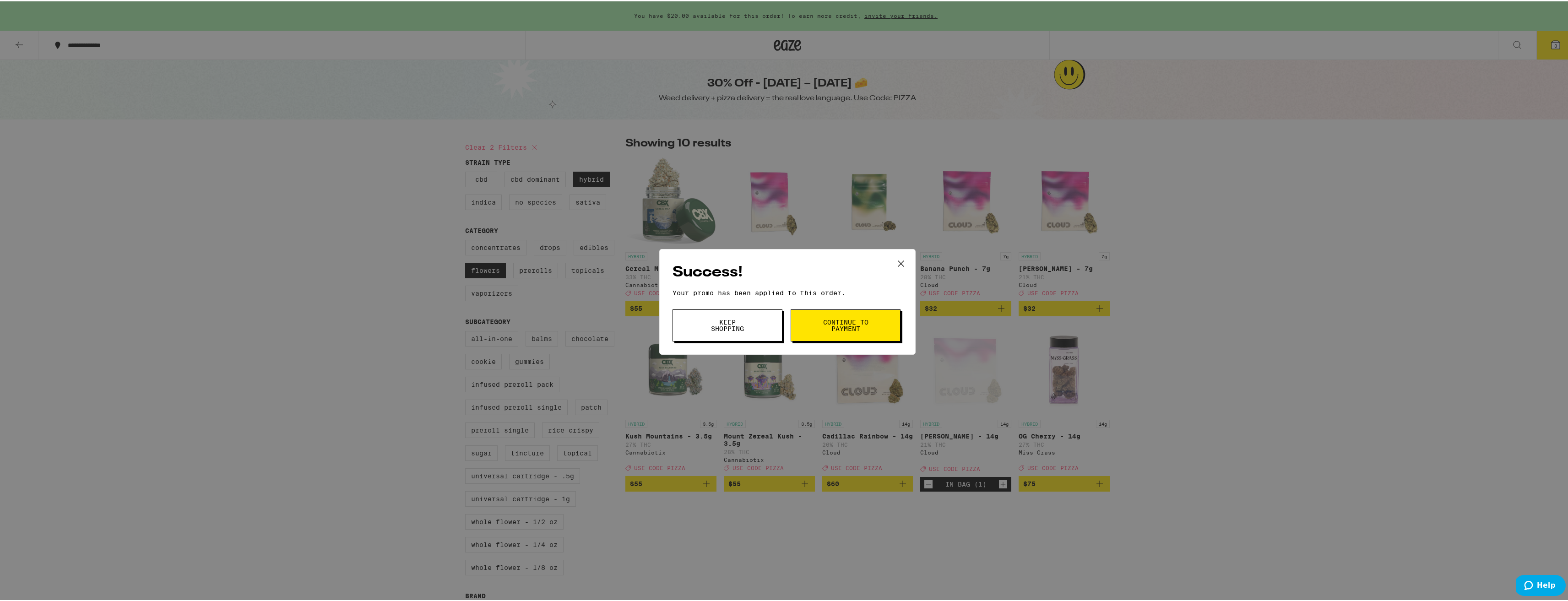
click at [751, 321] on button "Keep Shopping" at bounding box center [727, 324] width 110 height 32
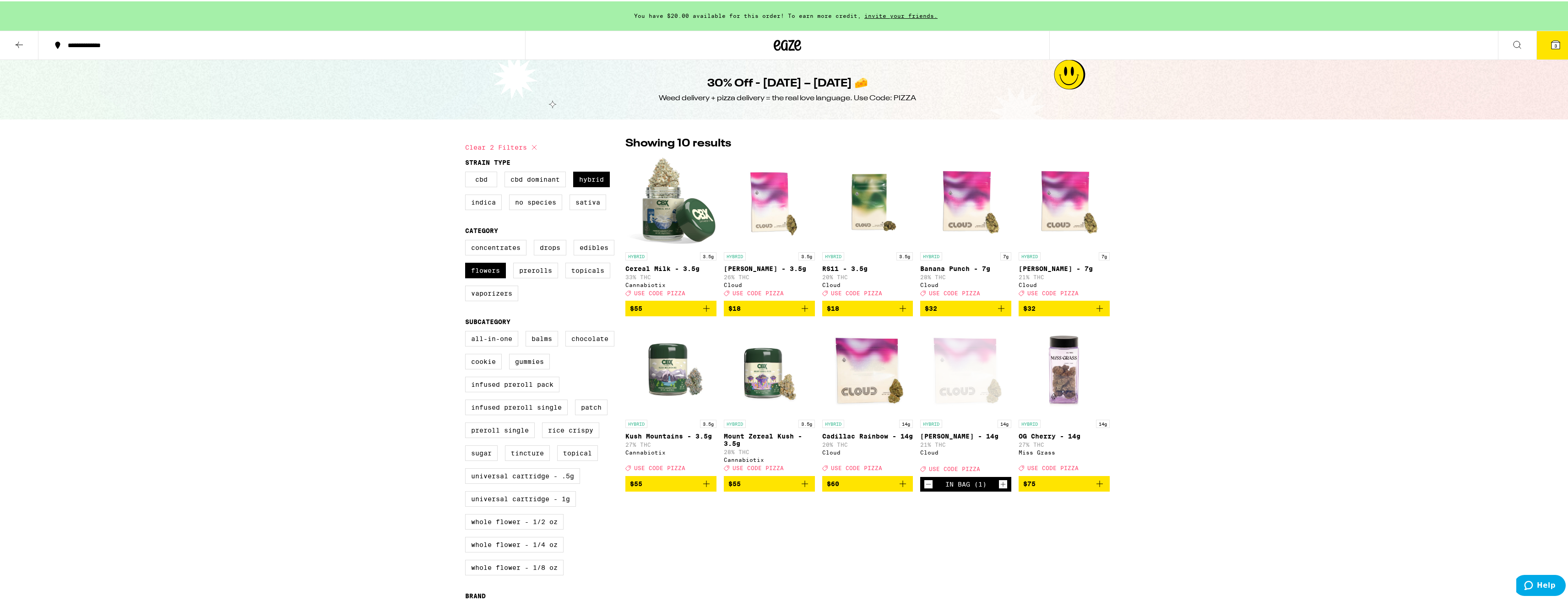
click at [1551, 46] on icon at bounding box center [1555, 43] width 8 height 8
